Goal: Check status

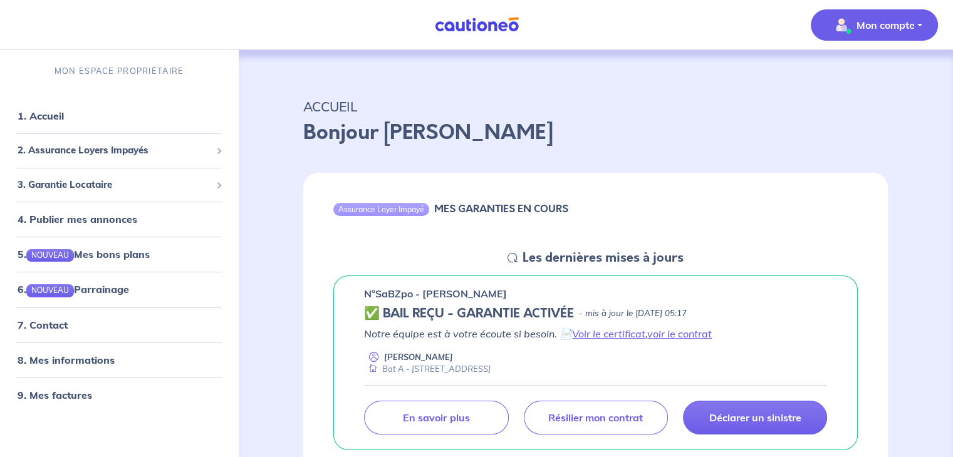
click at [926, 36] on button "Mon compte" at bounding box center [873, 24] width 127 height 31
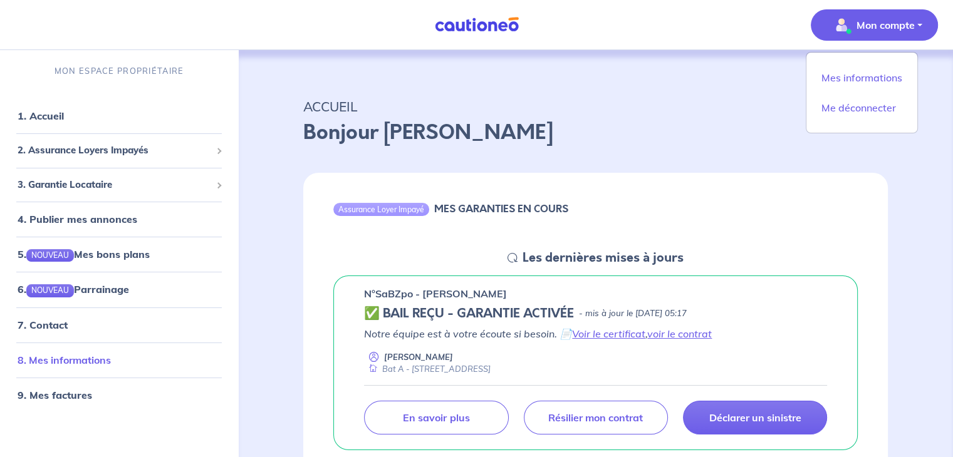
click at [100, 360] on link "8. Mes informations" at bounding box center [64, 360] width 93 height 13
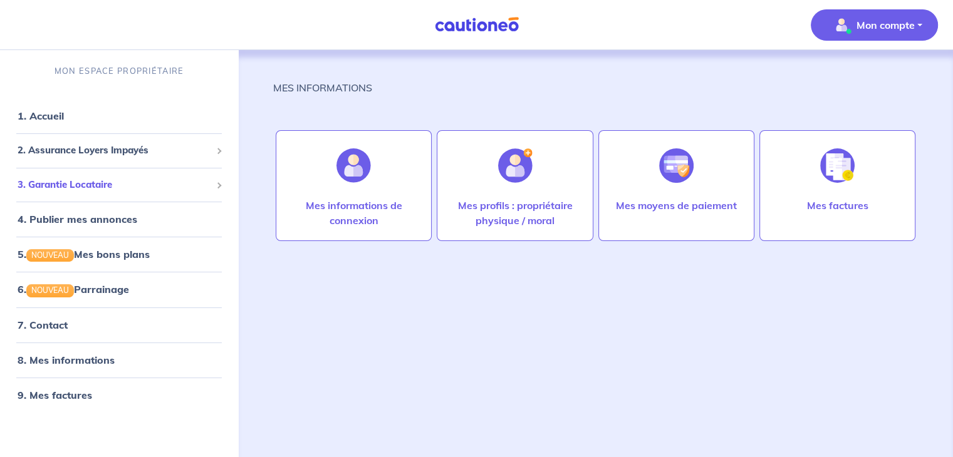
click at [123, 189] on span "3. Garantie Locataire" at bounding box center [115, 185] width 194 height 14
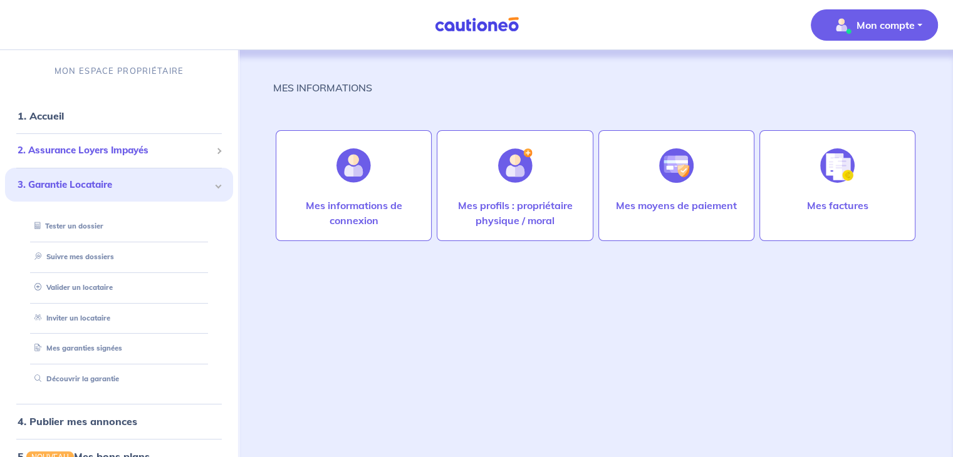
click at [122, 153] on span "2. Assurance Loyers Impayés" at bounding box center [115, 150] width 194 height 14
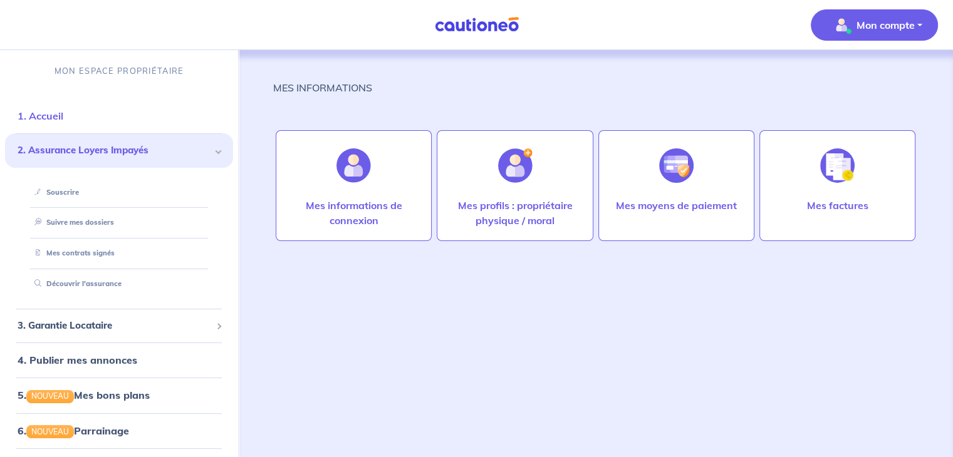
click at [60, 110] on link "1. Accueil" at bounding box center [41, 116] width 46 height 13
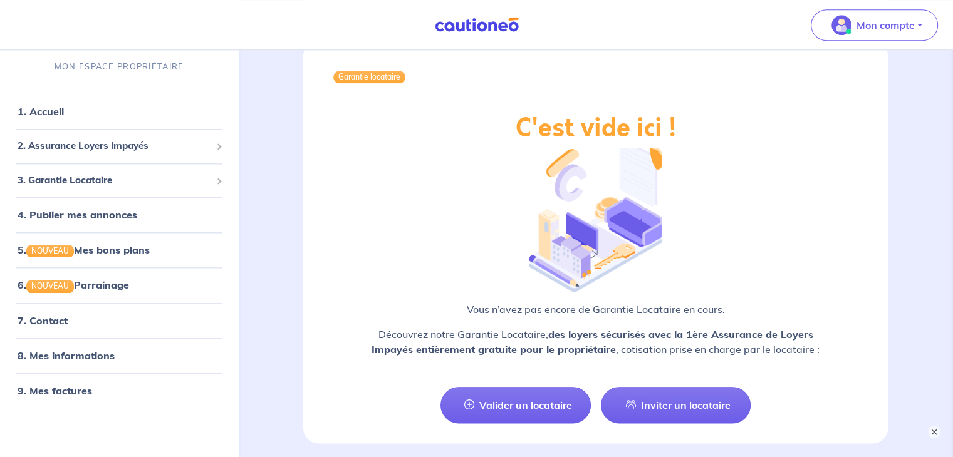
scroll to position [1476, 0]
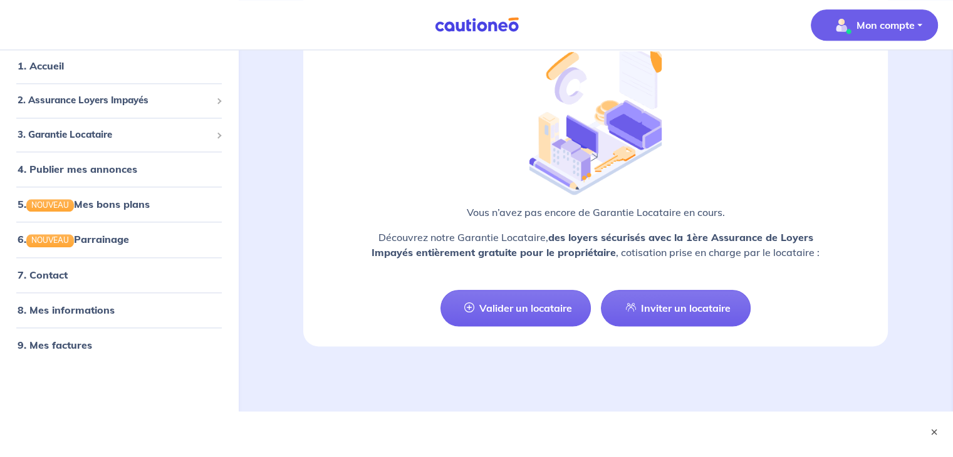
click at [888, 18] on p "Mon compte" at bounding box center [885, 25] width 58 height 15
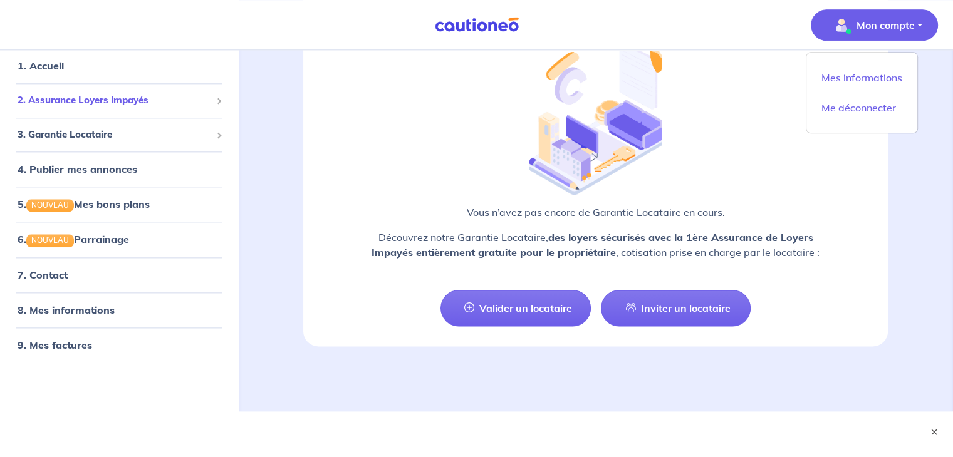
click at [129, 89] on div "2. Assurance Loyers Impayés" at bounding box center [119, 101] width 228 height 24
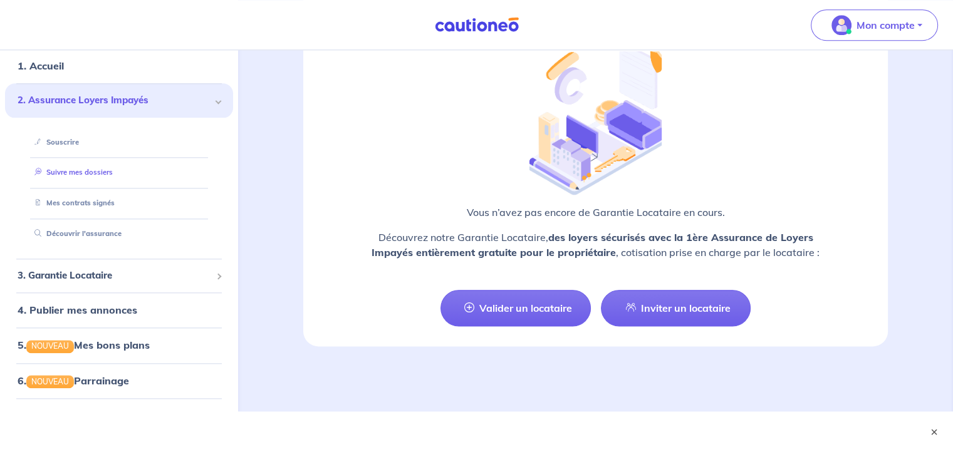
click at [97, 170] on link "Suivre mes dossiers" at bounding box center [70, 172] width 83 height 9
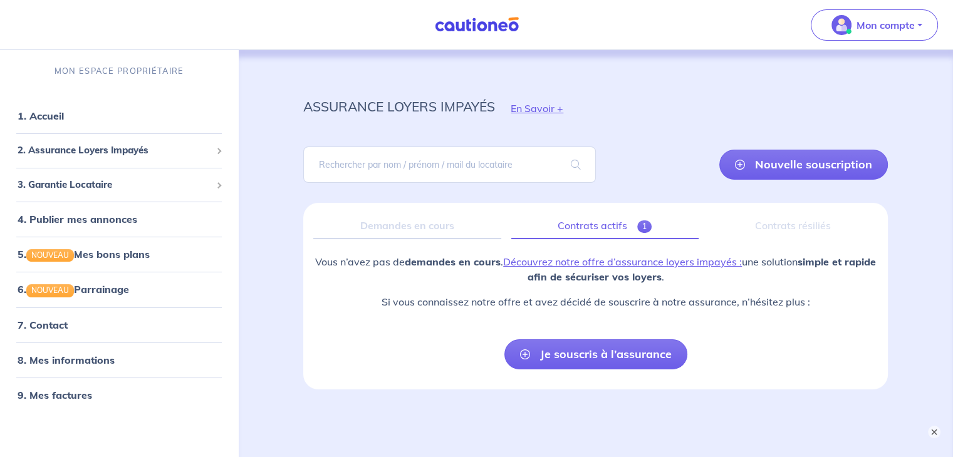
click at [609, 221] on link "Contrats actifs 1" at bounding box center [604, 226] width 187 height 26
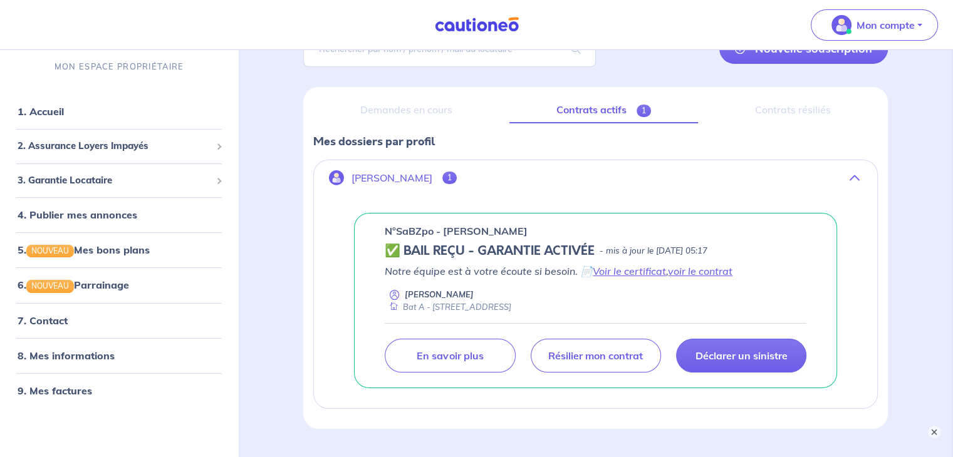
scroll to position [128, 0]
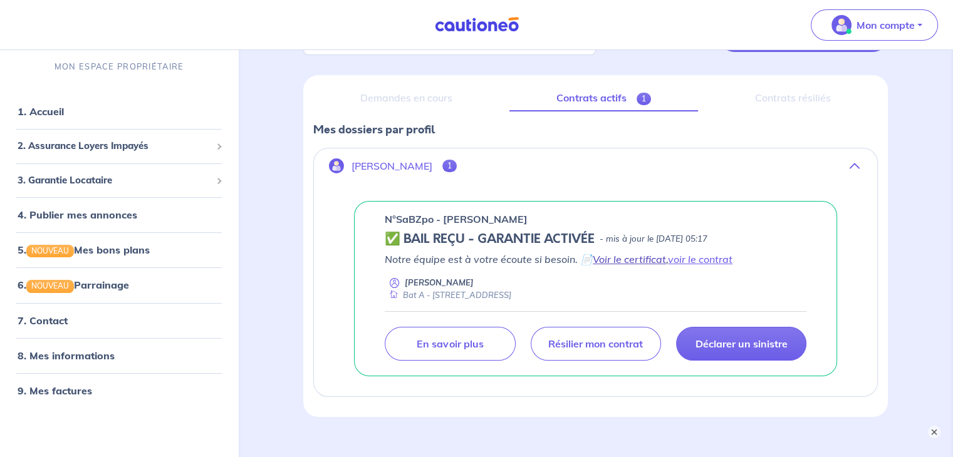
click at [607, 258] on link "Voir le certificat" at bounding box center [629, 259] width 73 height 13
click at [731, 341] on p "Déclarer un sinistre" at bounding box center [741, 344] width 92 height 13
